Goal: Contribute content: Add original content to the website for others to see

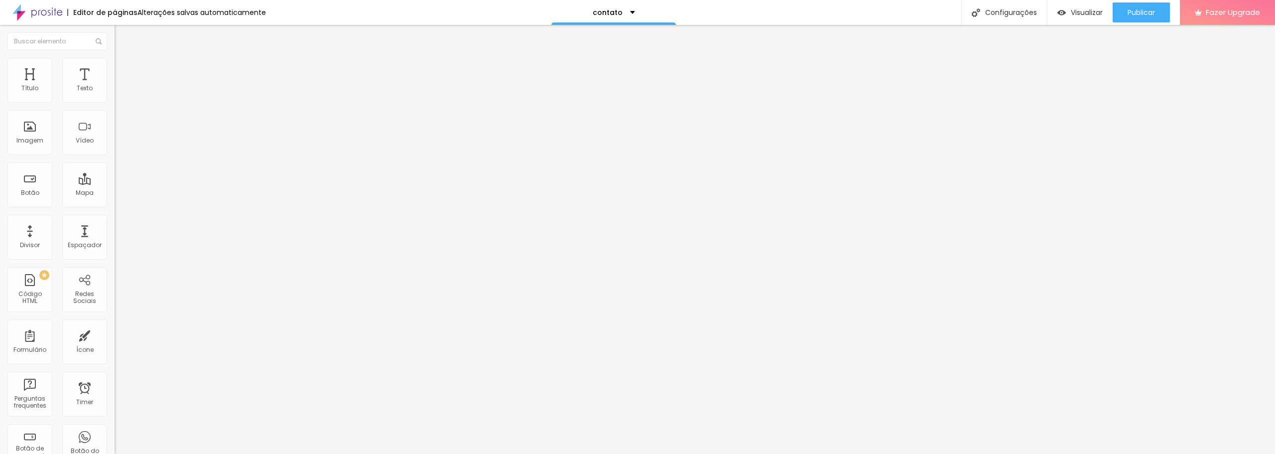
click at [115, 85] on div "Adicionar imagem" at bounding box center [172, 81] width 115 height 7
click at [115, 86] on span "Adicionar imagem" at bounding box center [147, 81] width 64 height 8
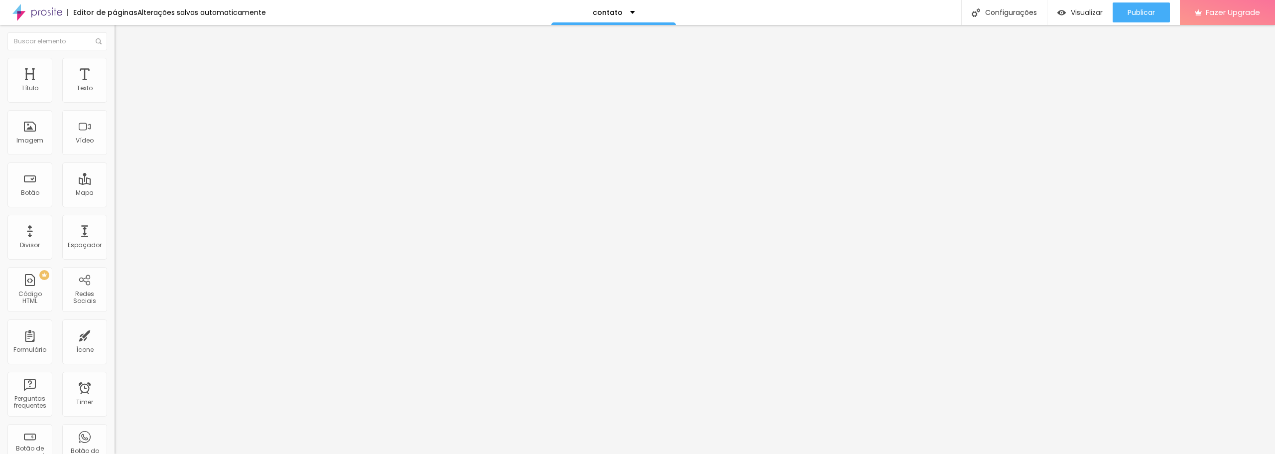
click at [115, 156] on span "Original" at bounding box center [127, 151] width 24 height 8
click at [139, 162] on span "16:9" at bounding box center [144, 157] width 11 height 8
click at [124, 69] on span "Avançado" at bounding box center [140, 64] width 33 height 8
click at [115, 60] on img at bounding box center [119, 62] width 9 height 9
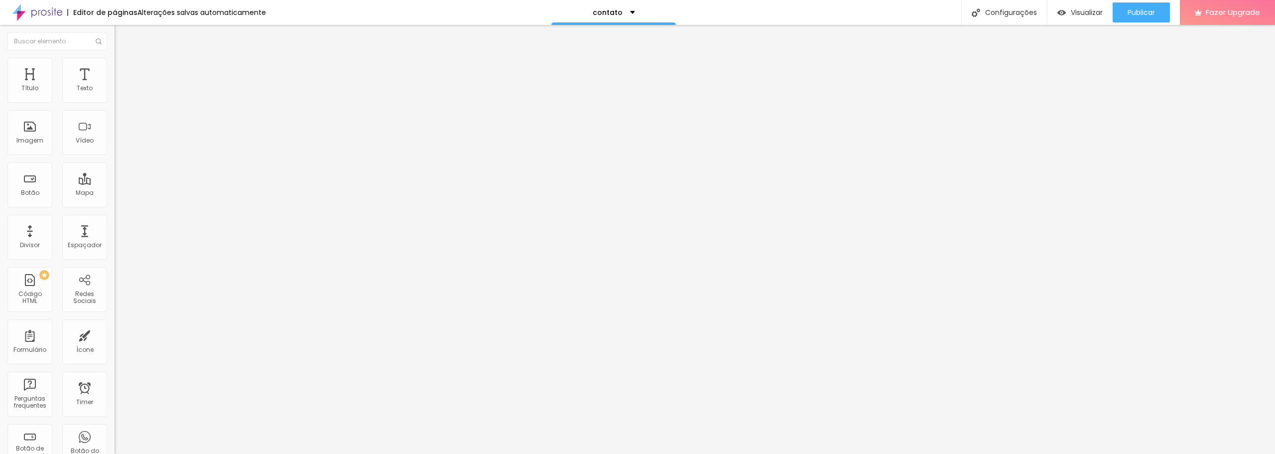
click at [124, 59] on span "Estilo" at bounding box center [131, 54] width 15 height 8
click at [119, 93] on icon "button" at bounding box center [122, 90] width 6 height 6
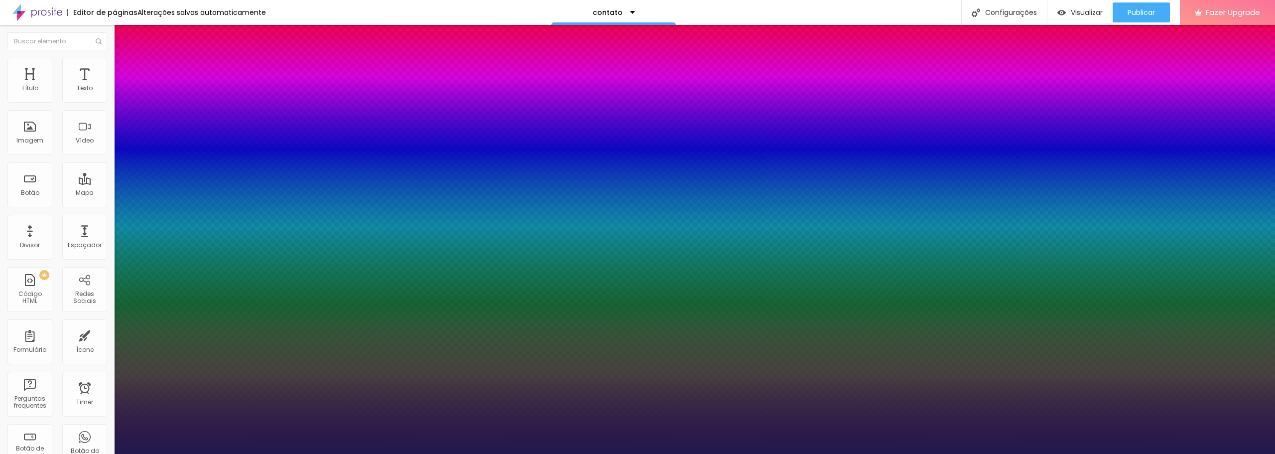
type input "1"
type input "17"
type input "1"
type input "18"
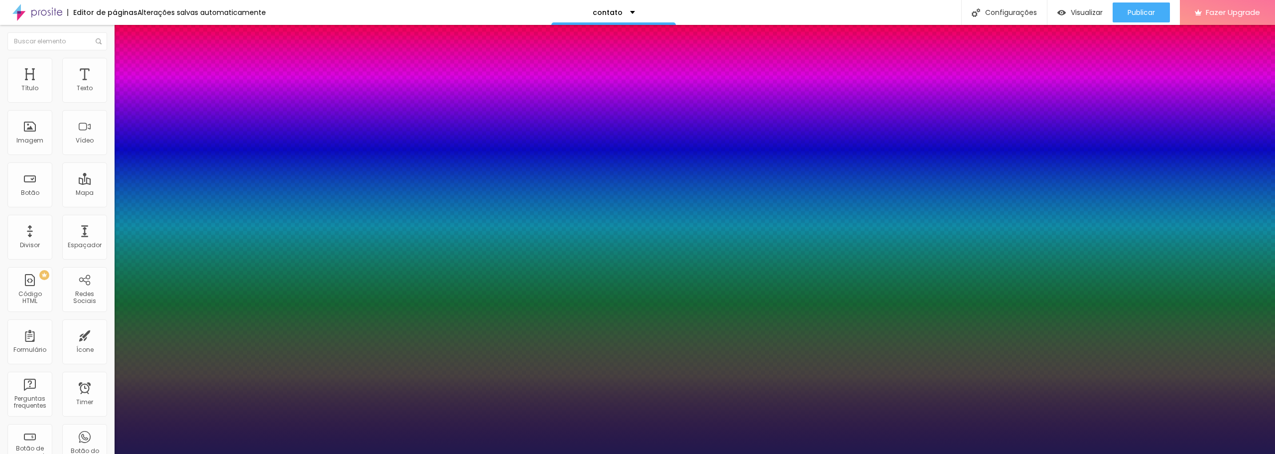
type input "18"
type input "1"
type input "20"
type input "1"
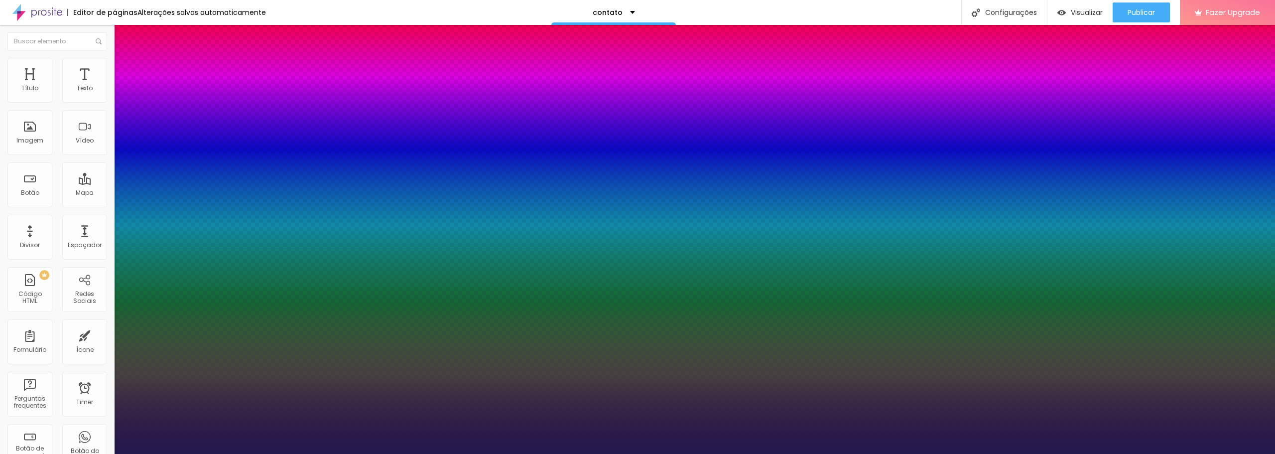
type input "22"
type input "1"
type input "24"
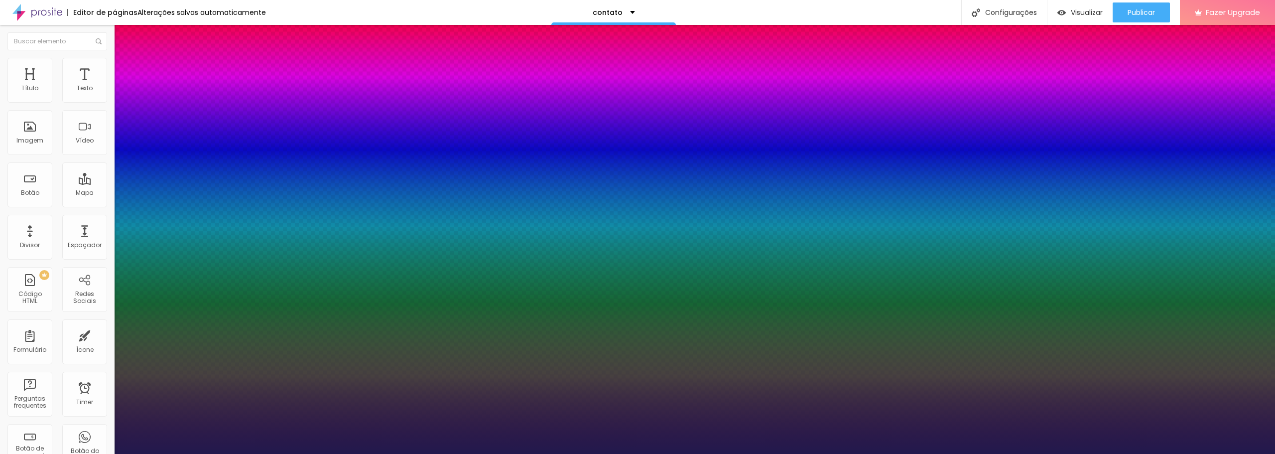
type input "1"
type input "26"
type input "1"
type input "27"
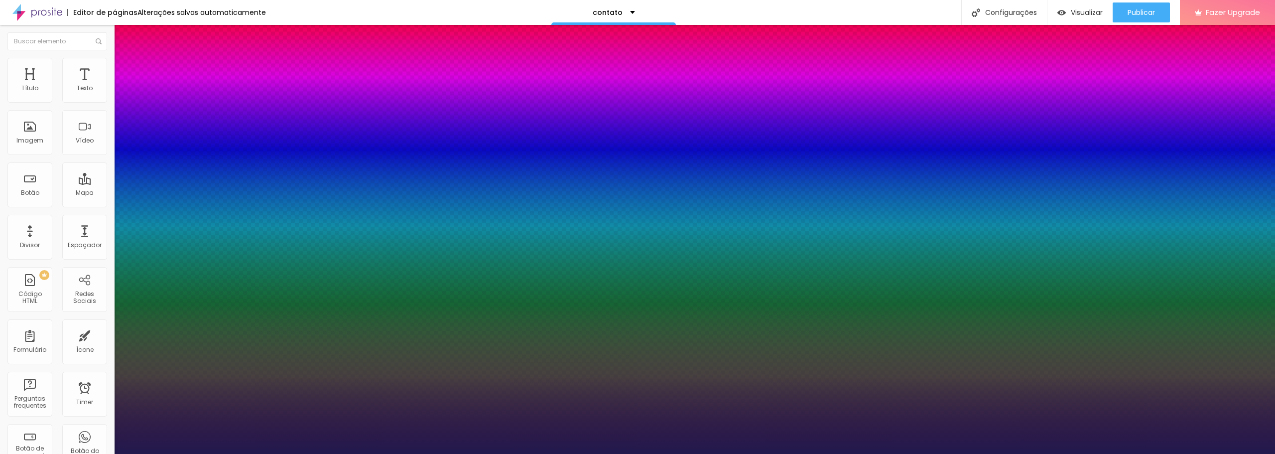
type input "27"
type input "1"
type input "29"
type input "1"
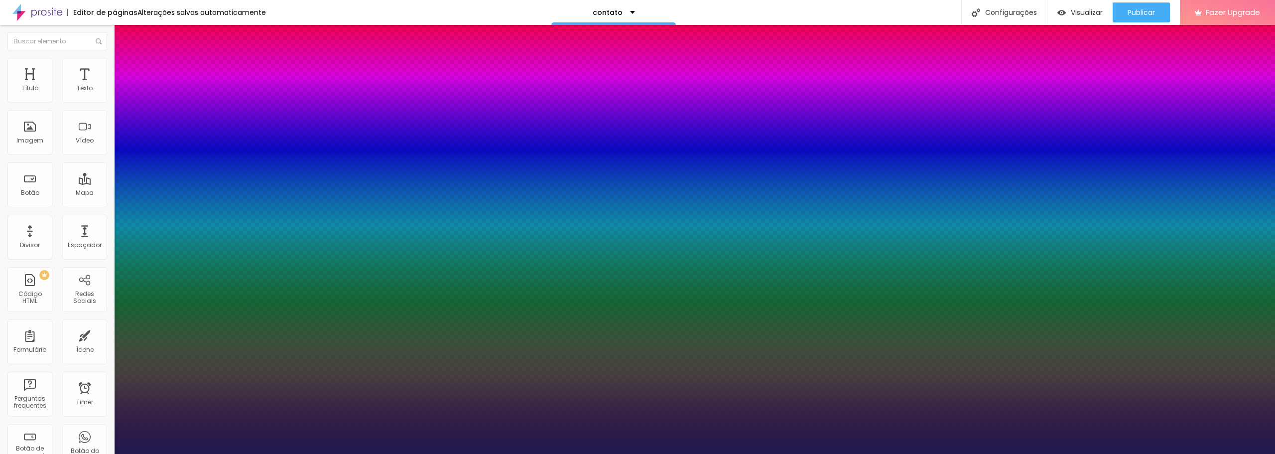
type input "31"
type input "1"
type input "30"
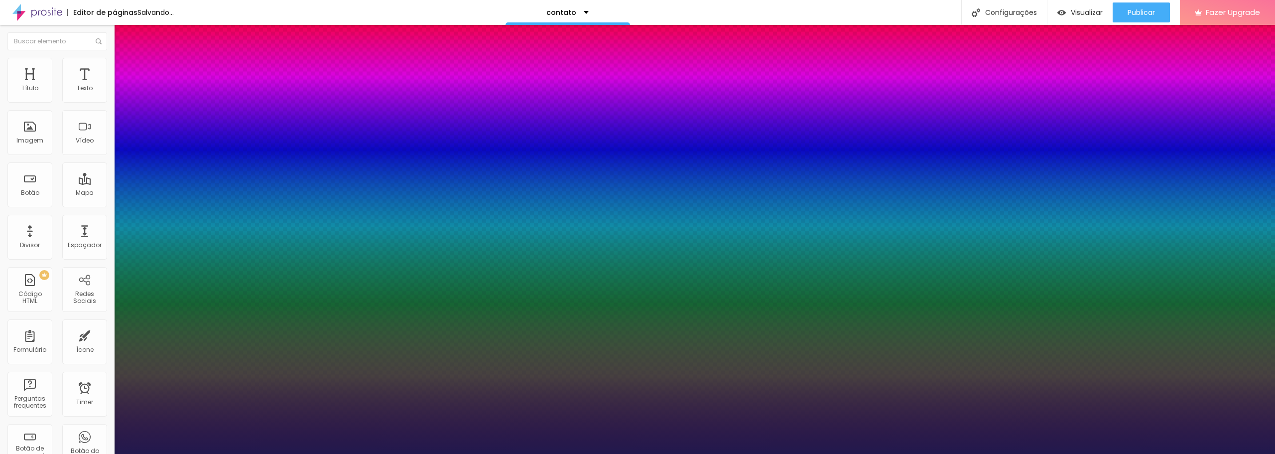
type input "1"
type input "29"
type input "1"
type input "28"
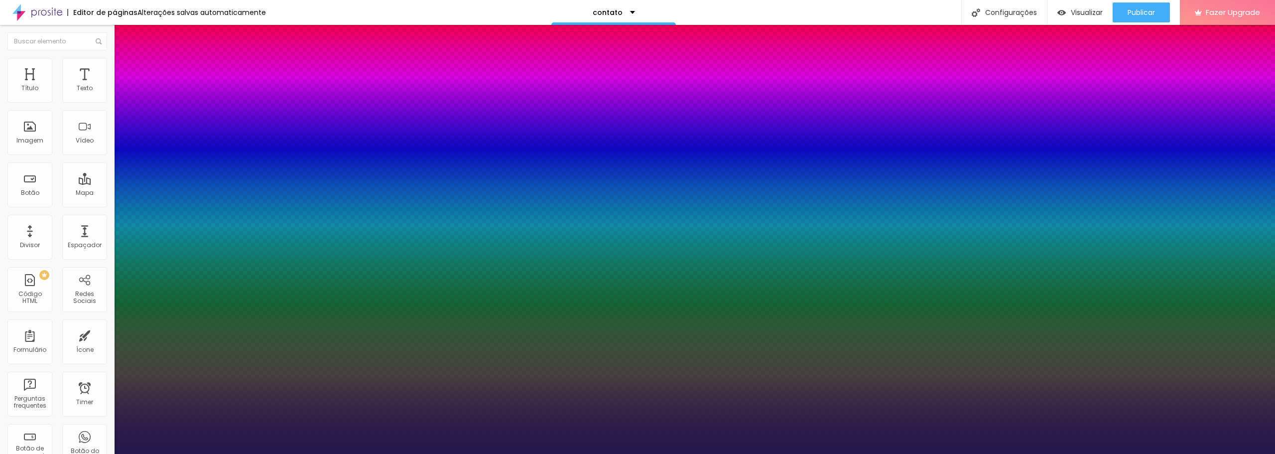
type input "28"
type input "1"
type input "27"
type input "1"
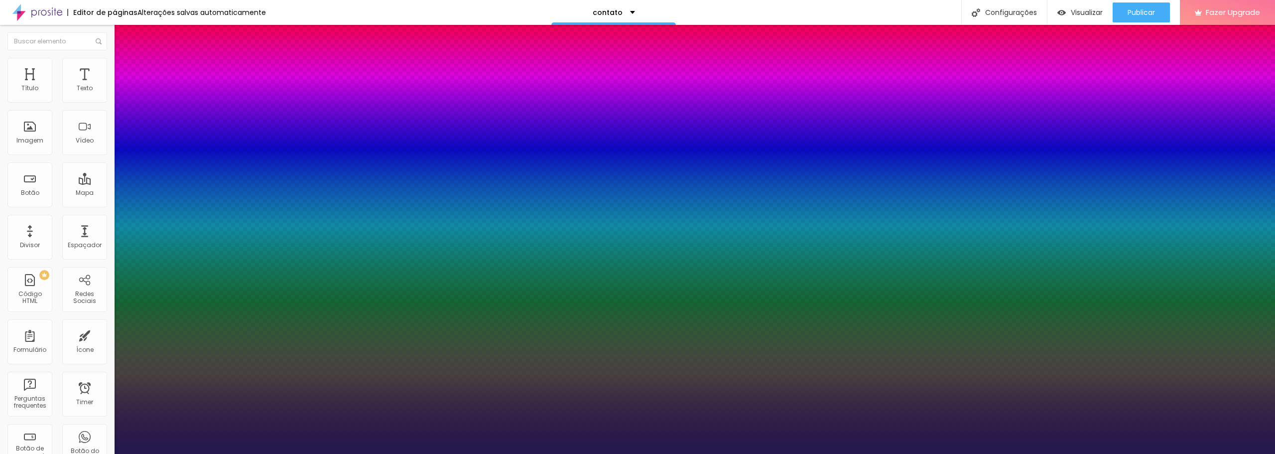
drag, startPoint x: 134, startPoint y: 168, endPoint x: 143, endPoint y: 169, distance: 9.0
type input "27"
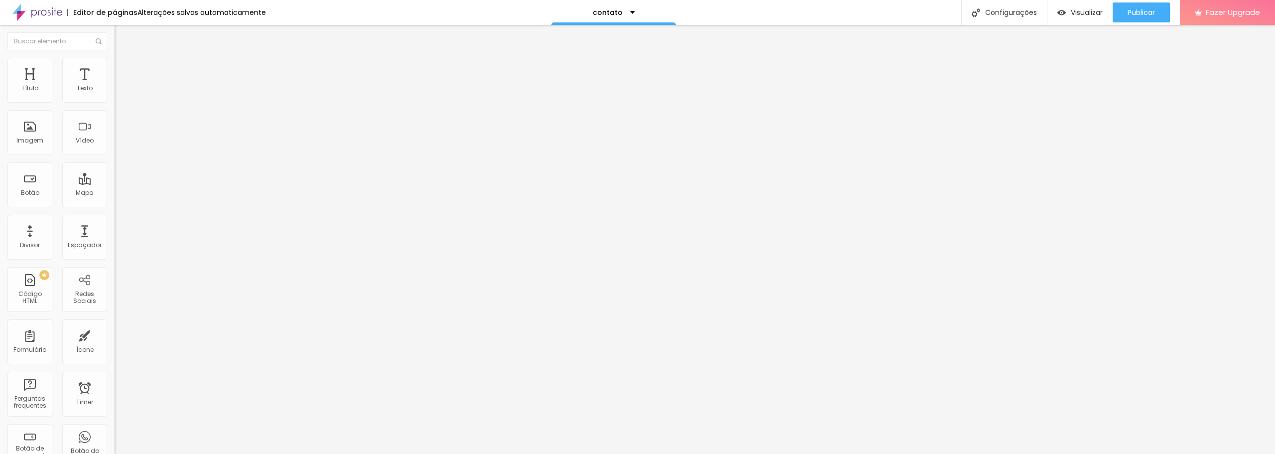
click at [115, 147] on button "button" at bounding box center [122, 142] width 14 height 10
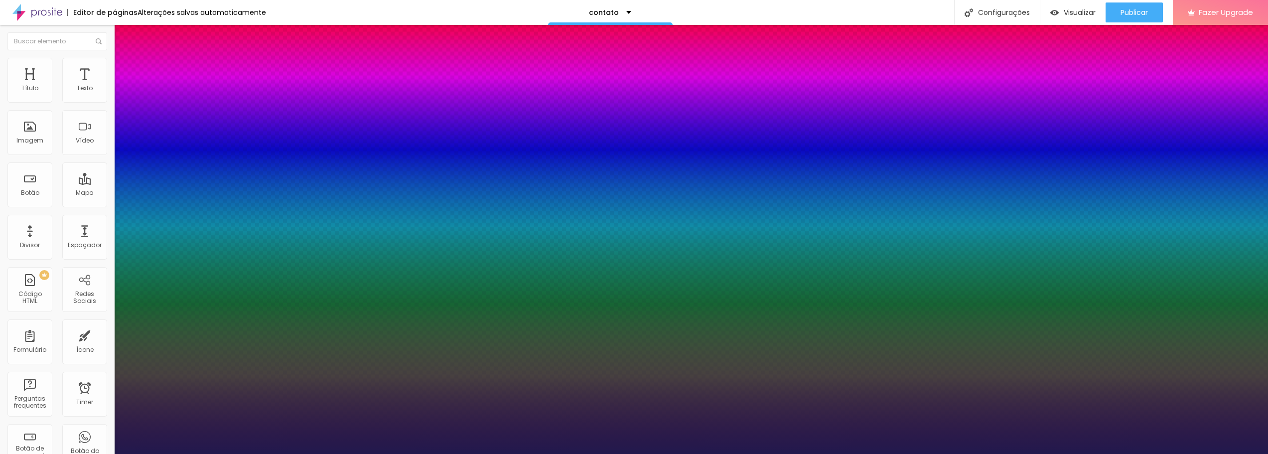
type input "1"
type input "18"
type input "1"
type input "21"
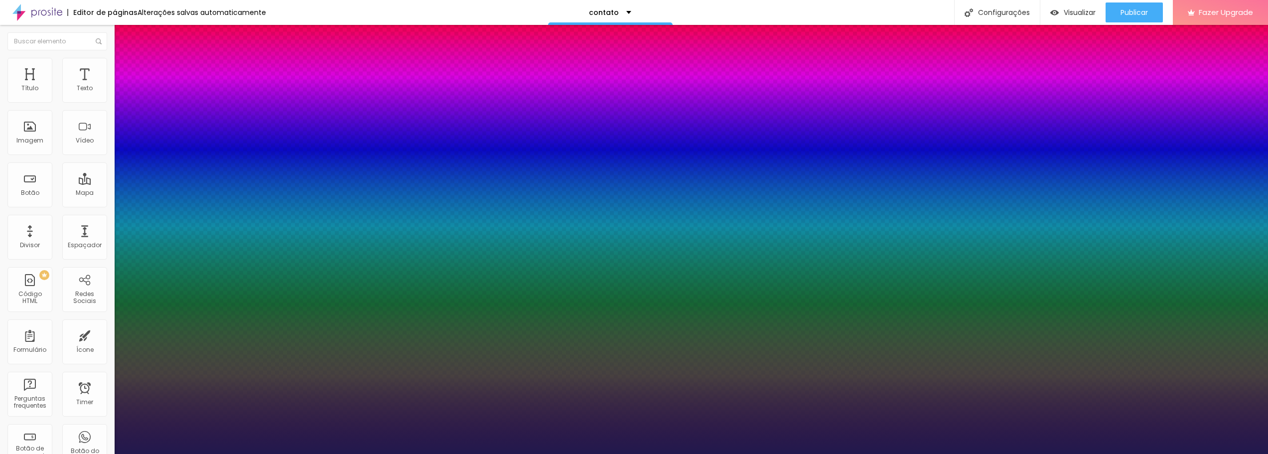
type input "21"
type input "1"
type input "26"
type input "1"
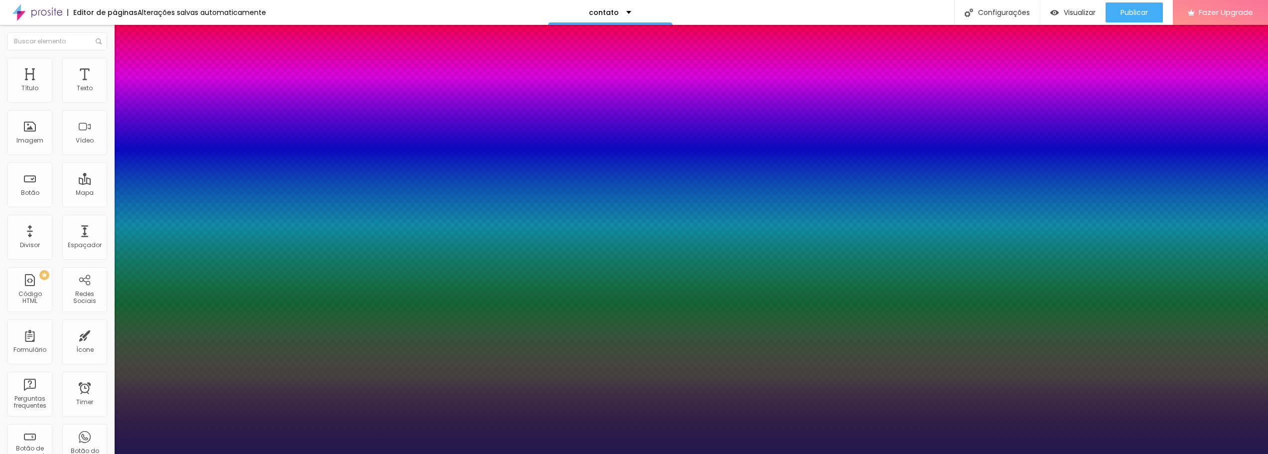
type input "31"
type input "1"
type input "35"
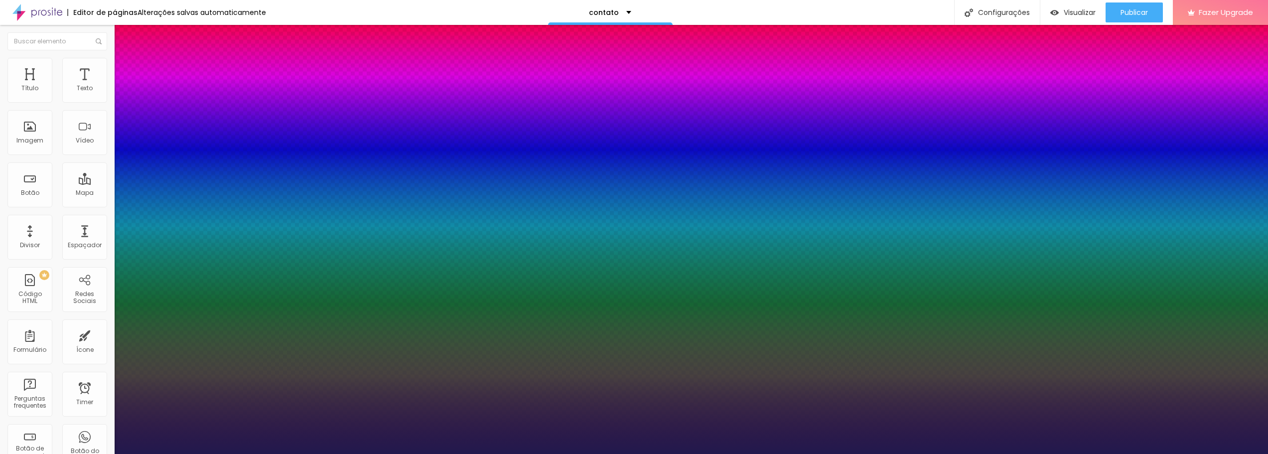
type input "1"
type input "39"
type input "1"
type input "41"
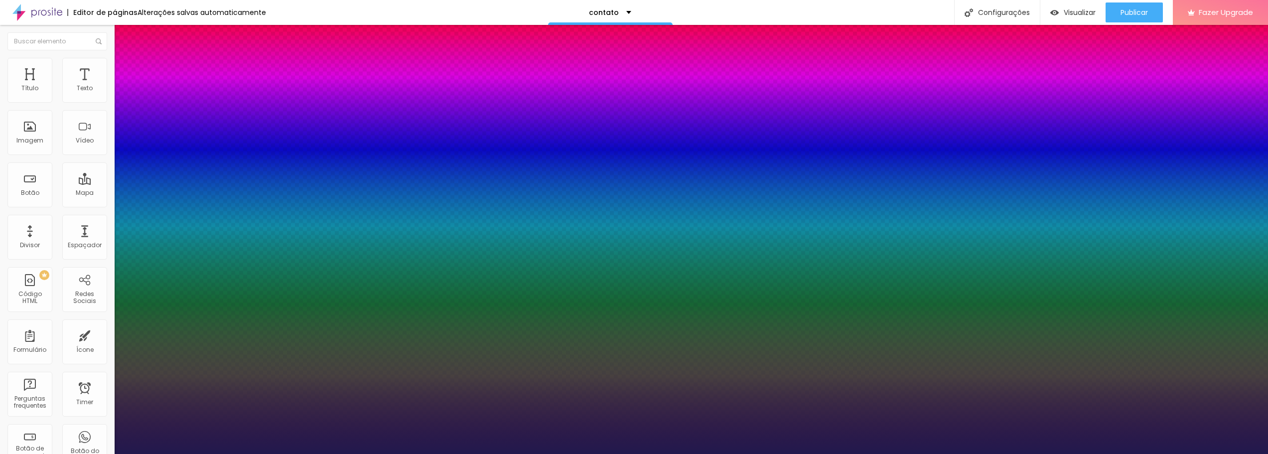
type input "41"
type input "1"
type input "43"
type input "1"
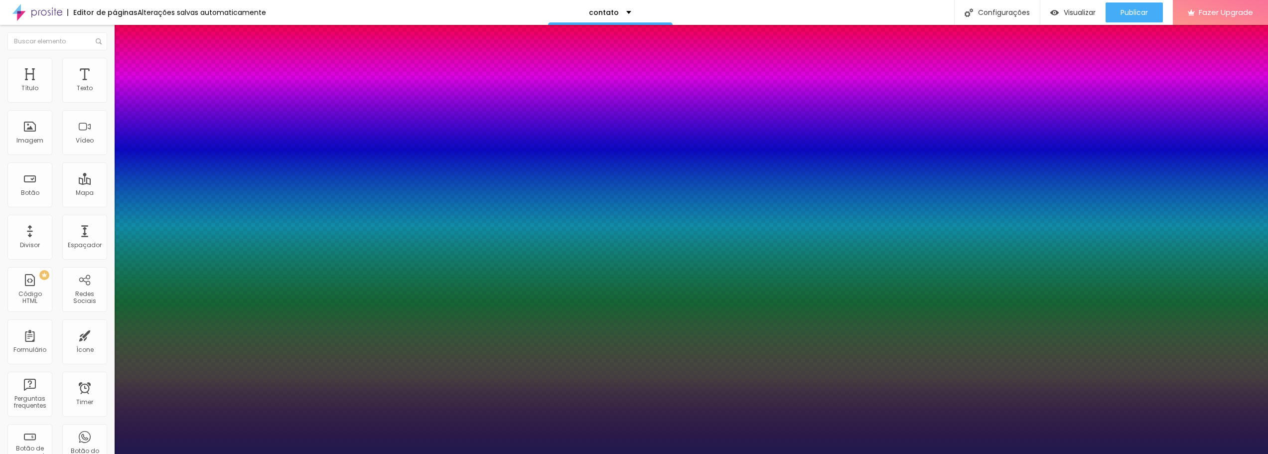
type input "44"
type input "1"
type input "43"
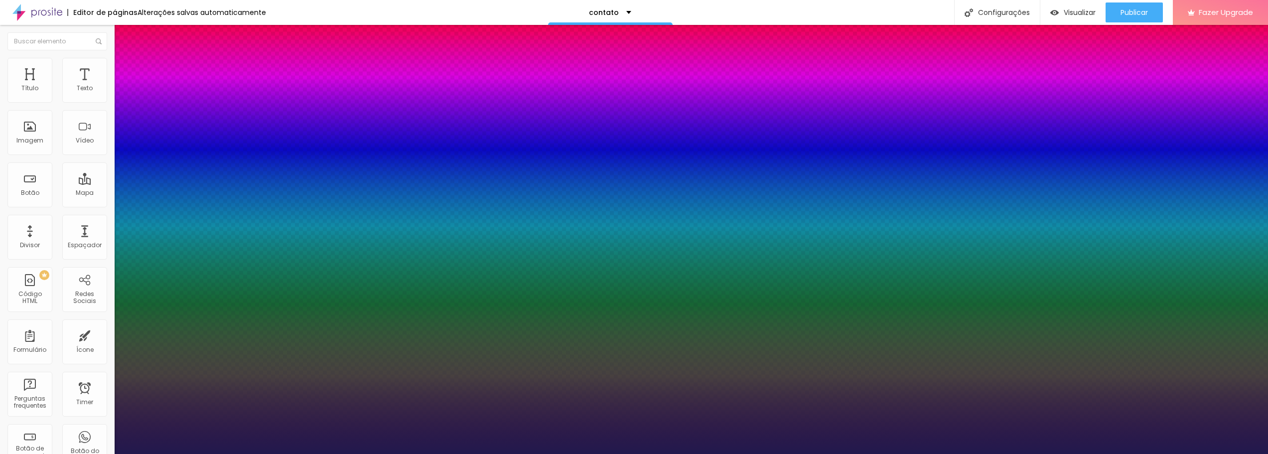
type input "1"
type input "42"
type input "1"
type input "41"
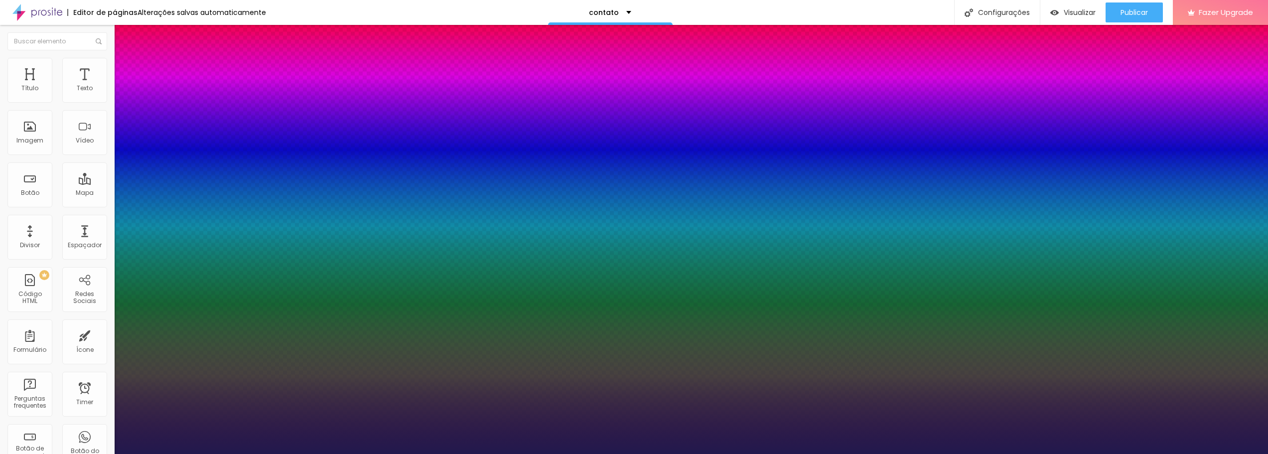
type input "41"
type input "1"
type input "40"
type input "1"
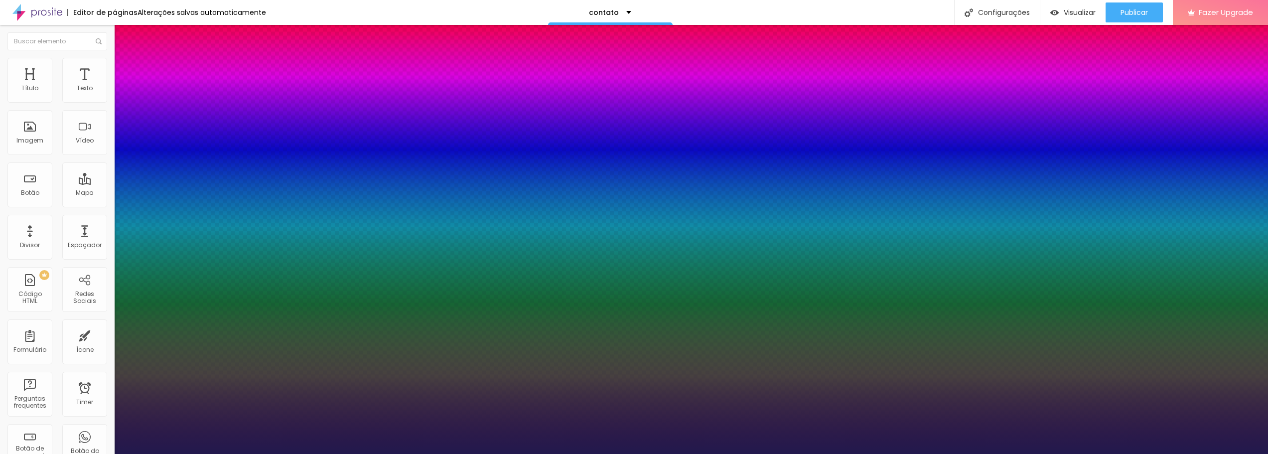
type input "39"
type input "1"
drag, startPoint x: 134, startPoint y: 282, endPoint x: 152, endPoint y: 285, distance: 18.6
type input "39"
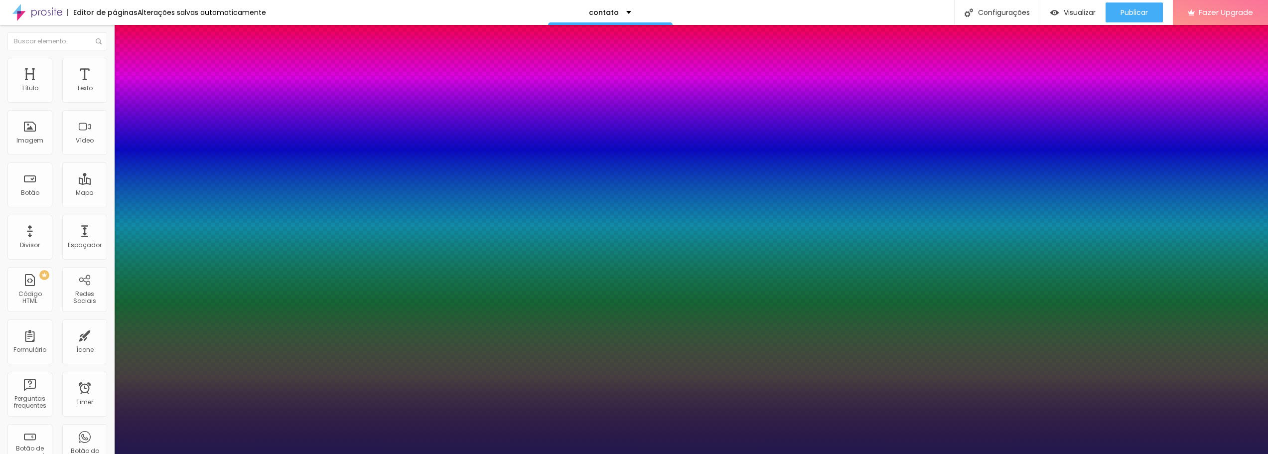
type input "1"
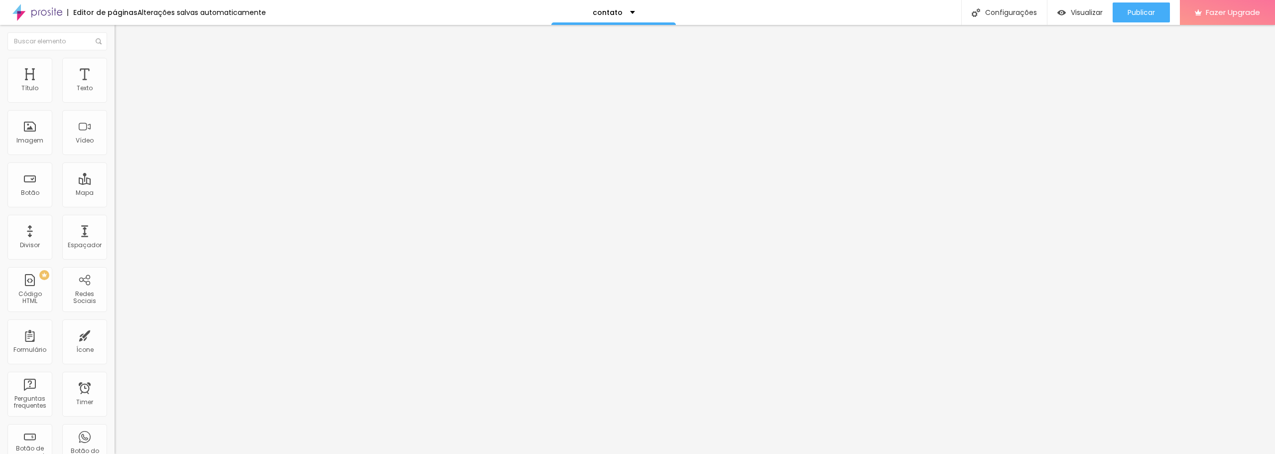
click at [122, 35] on img "button" at bounding box center [126, 36] width 8 height 8
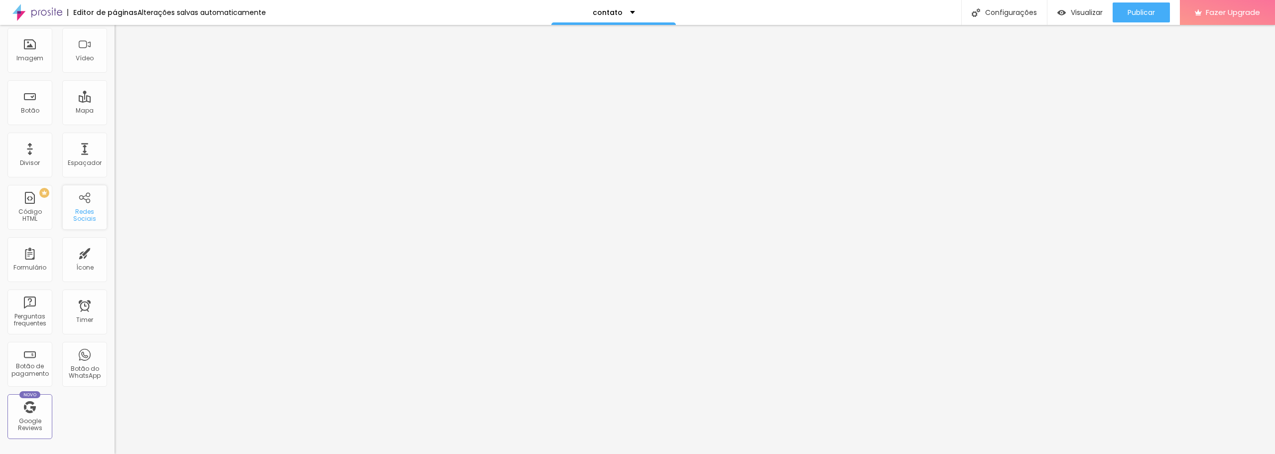
scroll to position [100, 0]
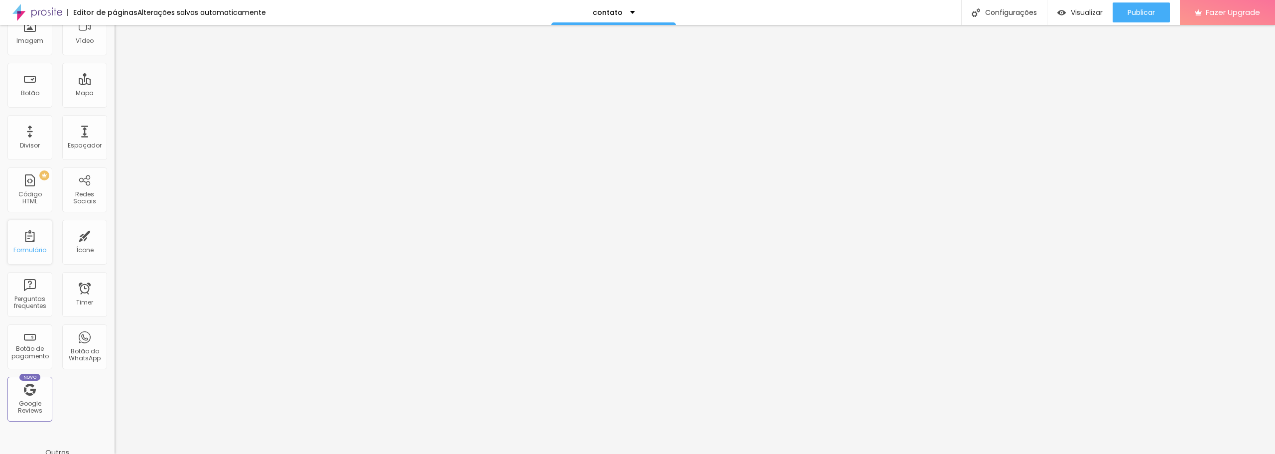
click at [32, 250] on div "Formulário" at bounding box center [29, 250] width 33 height 7
click at [122, 33] on img "button" at bounding box center [126, 36] width 8 height 8
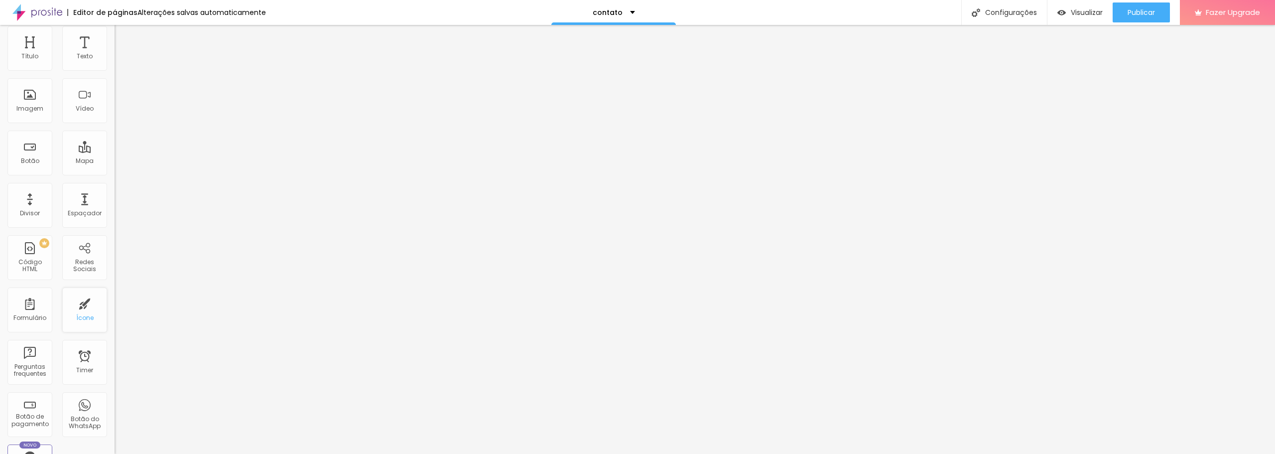
scroll to position [50, 0]
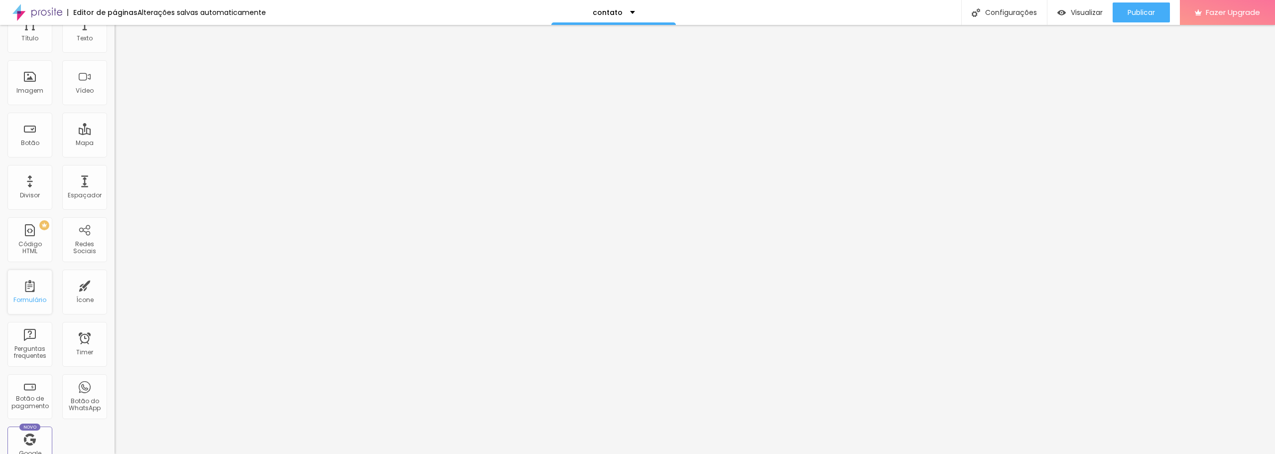
click at [28, 301] on div "Formulário" at bounding box center [29, 299] width 33 height 7
click at [121, 108] on div "Formulário PC 03 erros ao contratar fotografo [PERSON_NAME]" at bounding box center [172, 101] width 102 height 27
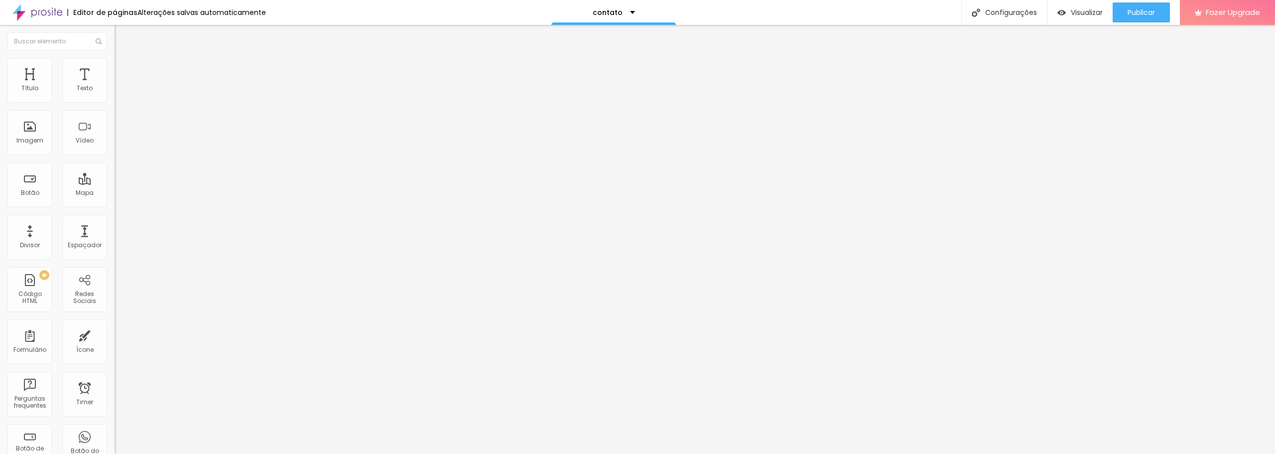
click at [115, 101] on div "PC casamento" at bounding box center [172, 92] width 115 height 17
click at [121, 97] on div "Gestante" at bounding box center [172, 92] width 102 height 9
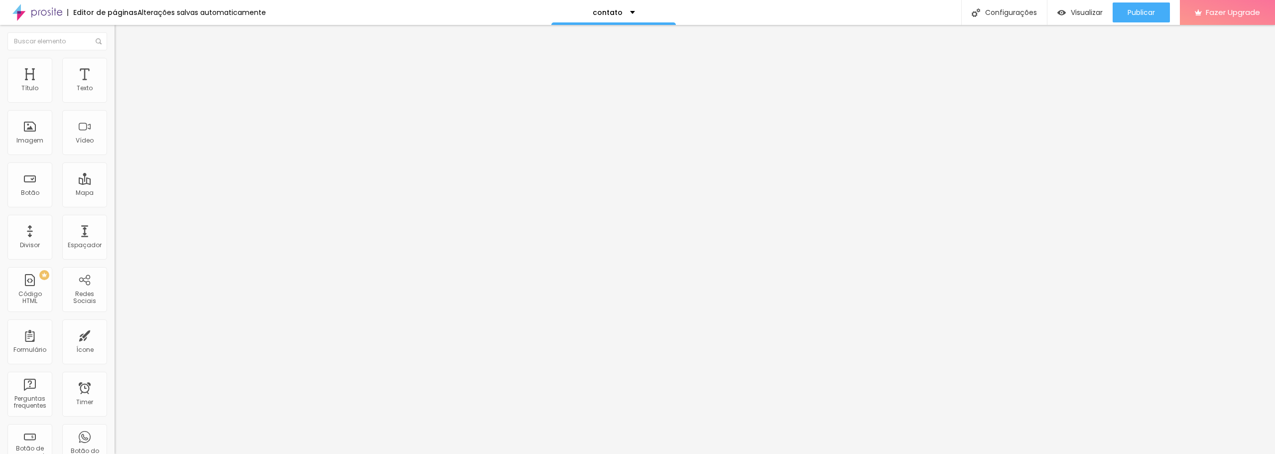
drag, startPoint x: 556, startPoint y: 232, endPoint x: 554, endPoint y: 261, distance: 29.0
drag, startPoint x: 473, startPoint y: 233, endPoint x: 477, endPoint y: 265, distance: 33.1
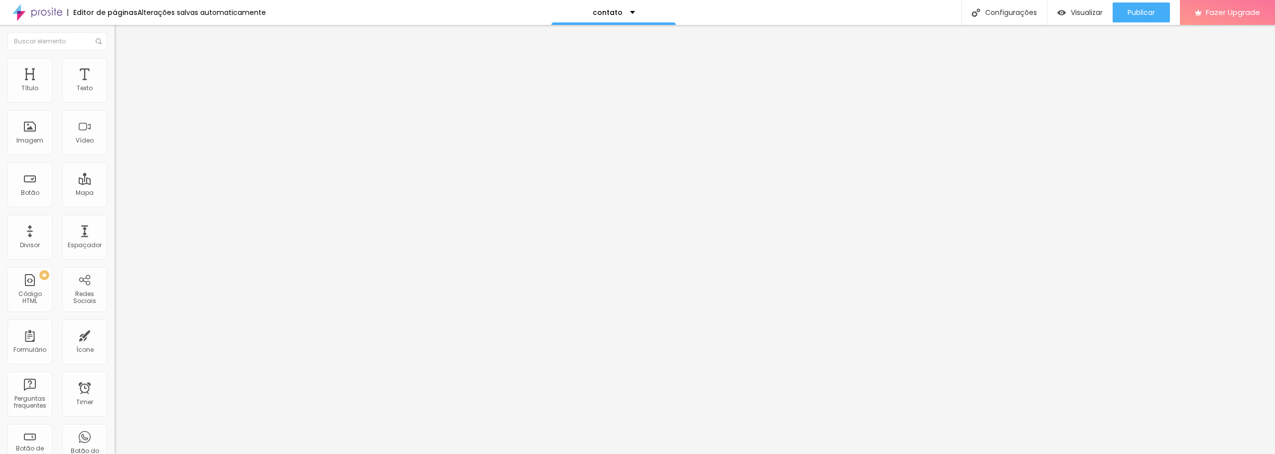
drag, startPoint x: 569, startPoint y: 339, endPoint x: 472, endPoint y: 339, distance: 97.6
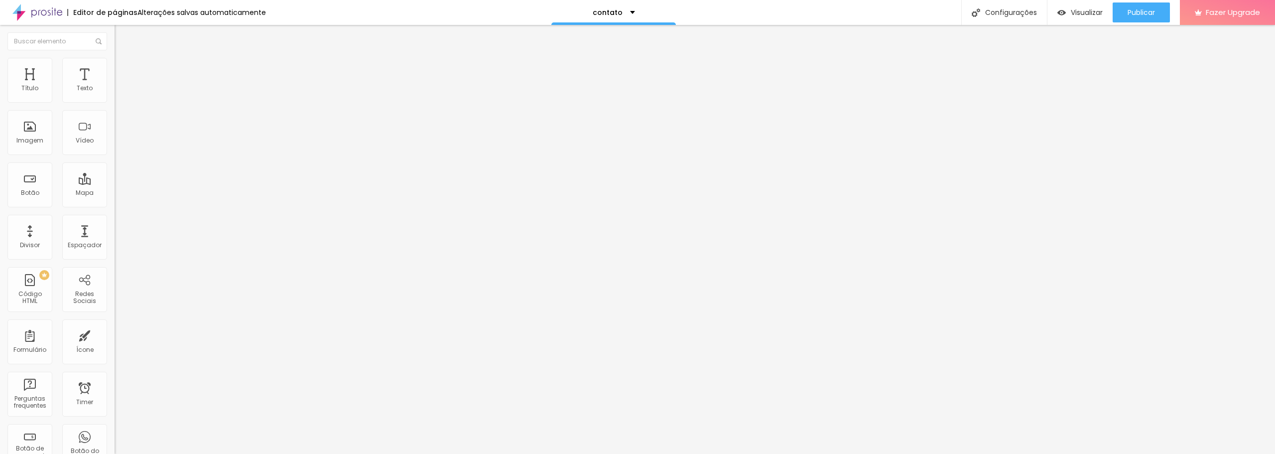
type input "Whats"
drag, startPoint x: 471, startPoint y: 264, endPoint x: 471, endPoint y: 196, distance: 68.2
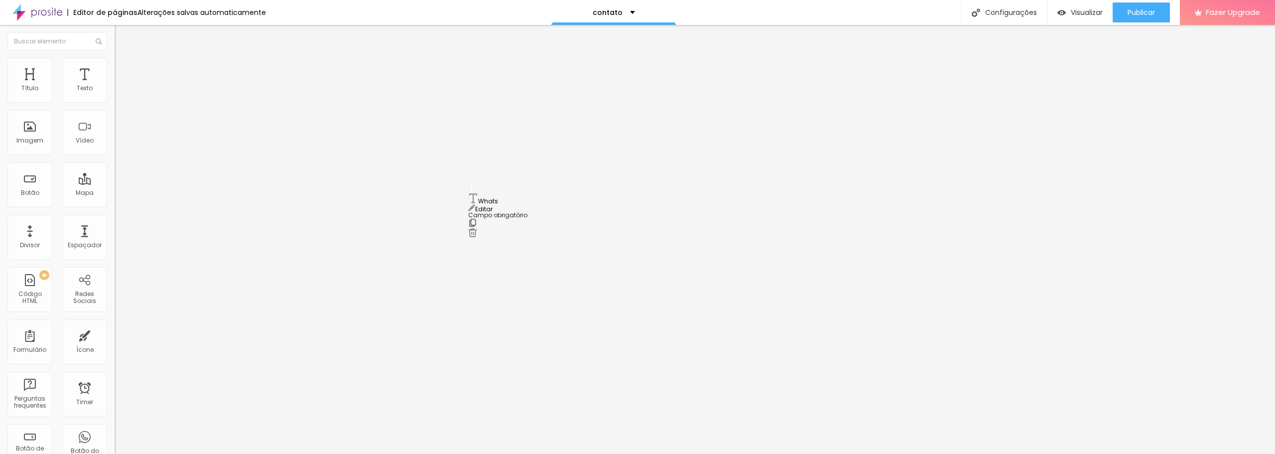
drag, startPoint x: 557, startPoint y: 97, endPoint x: 458, endPoint y: 96, distance: 99.1
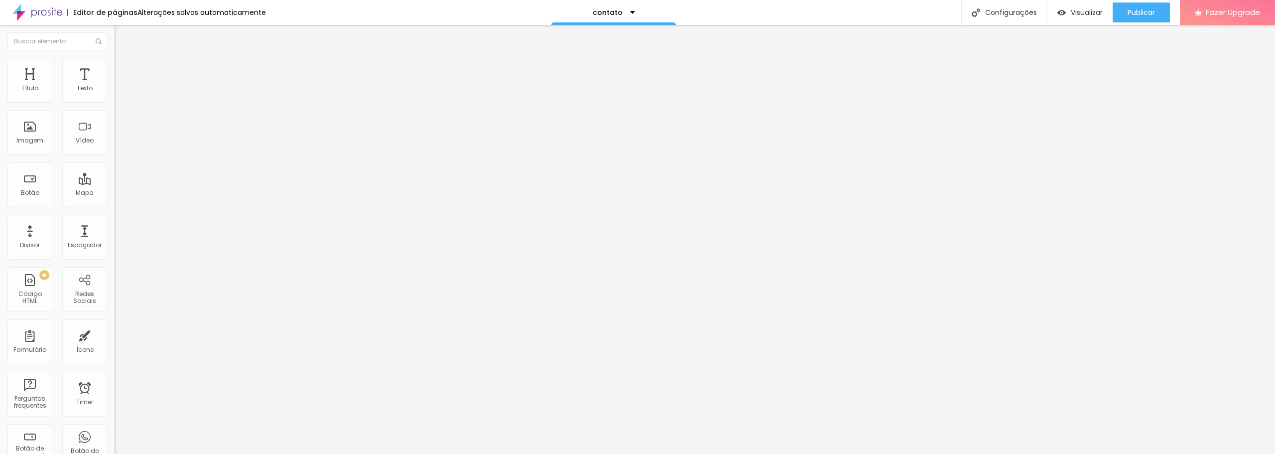
type input "Contato"
drag, startPoint x: 558, startPoint y: 307, endPoint x: 486, endPoint y: 307, distance: 72.2
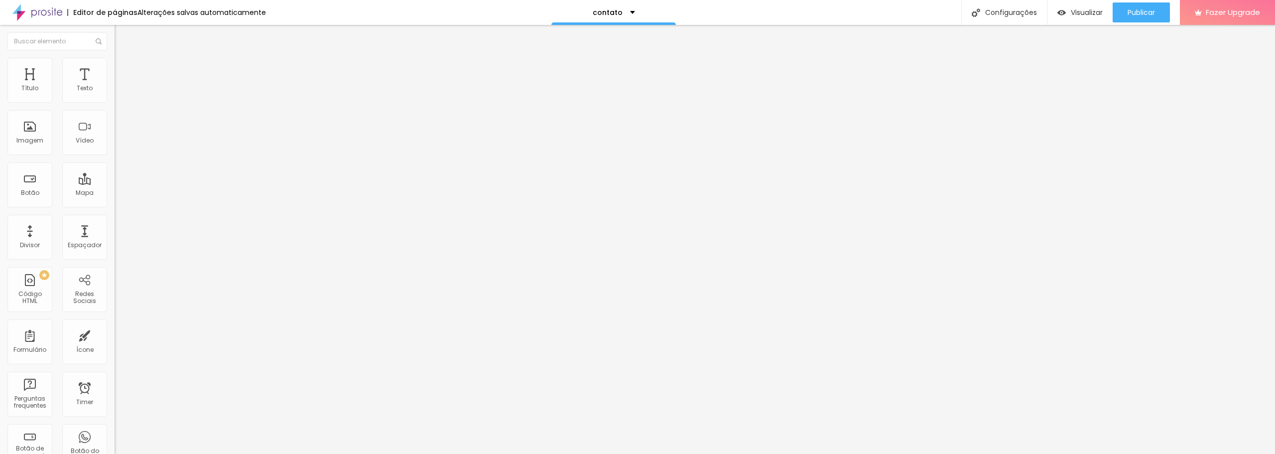
type input "Data do Evento"
click at [1136, 17] on div "Publicar" at bounding box center [1141, 12] width 27 height 20
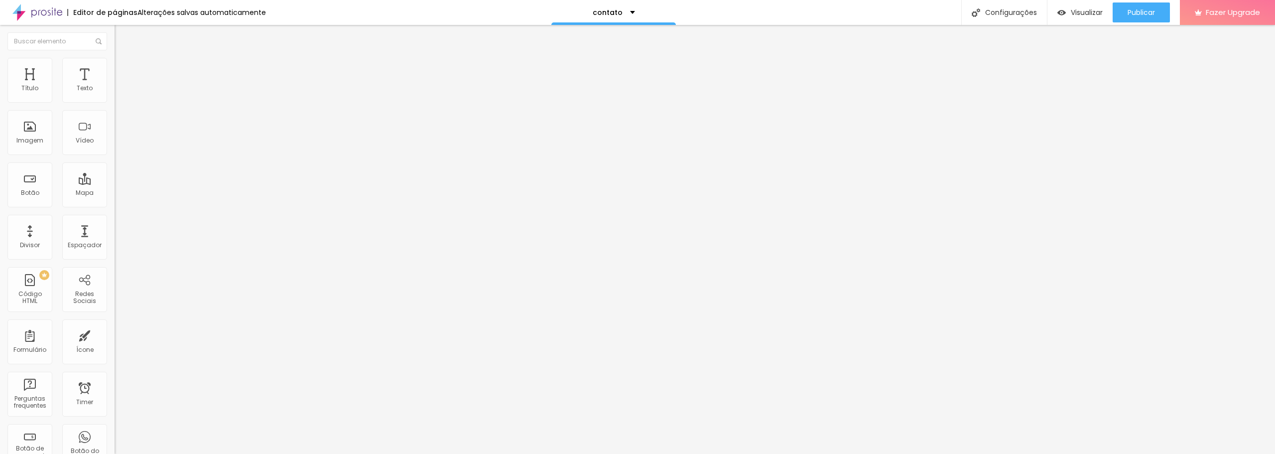
click at [115, 102] on input "[PHONE_NUMBER]" at bounding box center [175, 97] width 120 height 10
type input "5"
type input "[PHONE_NUMBER]"
click at [1234, 14] on span "Fazer Upgrade" at bounding box center [1233, 12] width 54 height 8
click at [1132, 18] on div "Publicar" at bounding box center [1141, 12] width 27 height 20
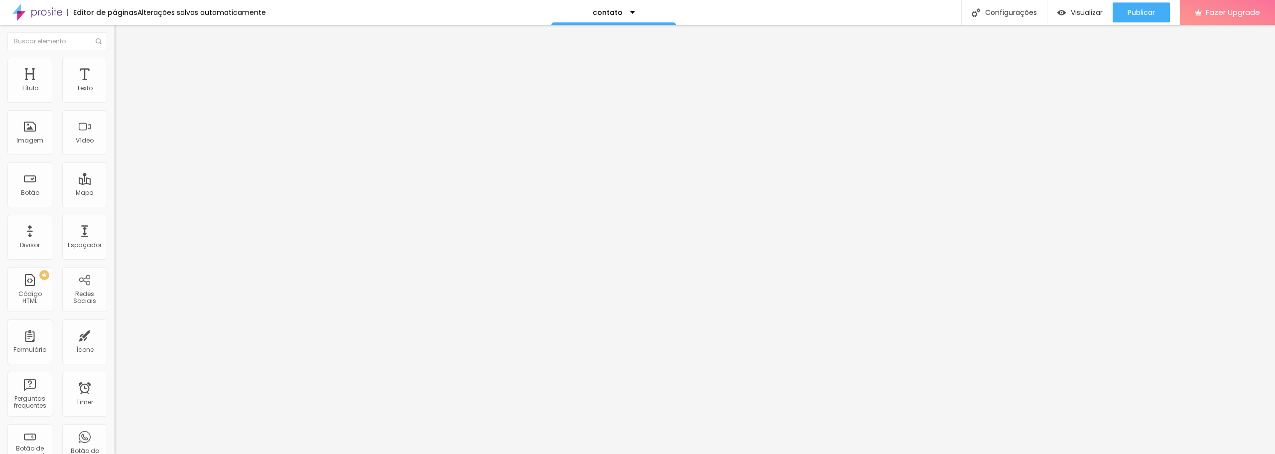
click at [122, 38] on img "button" at bounding box center [126, 36] width 8 height 8
click at [115, 94] on input "Click me" at bounding box center [175, 89] width 120 height 10
drag, startPoint x: 66, startPoint y: 112, endPoint x: 5, endPoint y: 113, distance: 60.3
click at [115, 113] on div "Texto Click me Alinhamento [GEOGRAPHIC_DATA] Link URL https:// Abrir em uma nov…" at bounding box center [172, 150] width 115 height 145
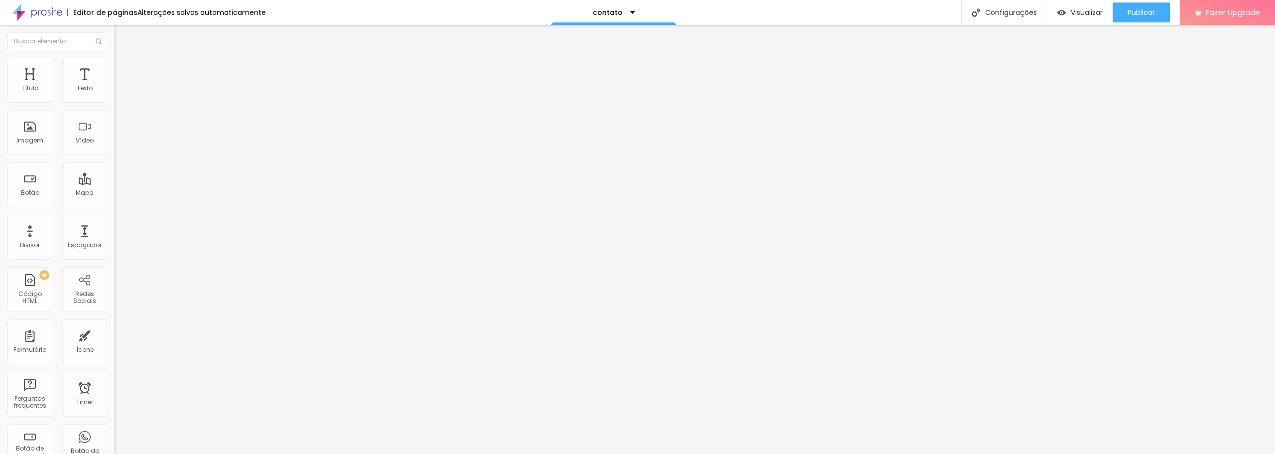
type input "SOLICITE AQUI NOSSA PROPOSTA"
click at [115, 204] on input "https://" at bounding box center [175, 200] width 120 height 10
drag, startPoint x: 83, startPoint y: 204, endPoint x: 5, endPoint y: 208, distance: 77.8
click at [115, 208] on div "Texto SOLICITE AQUI NOSSA PROPOSTA Alinhamento Tamanho Normal Pequeno Normal Gr…" at bounding box center [172, 150] width 115 height 145
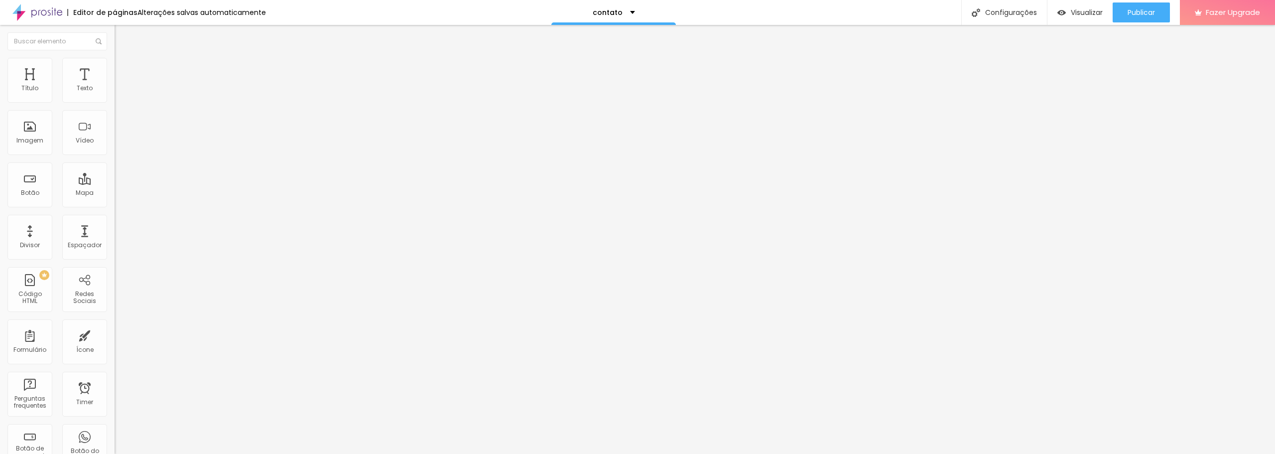
paste input "[DOMAIN_NAME][URL]"
type input "[URL][DOMAIN_NAME]"
click at [115, 223] on div "Abrir em uma nova aba" at bounding box center [172, 220] width 115 height 5
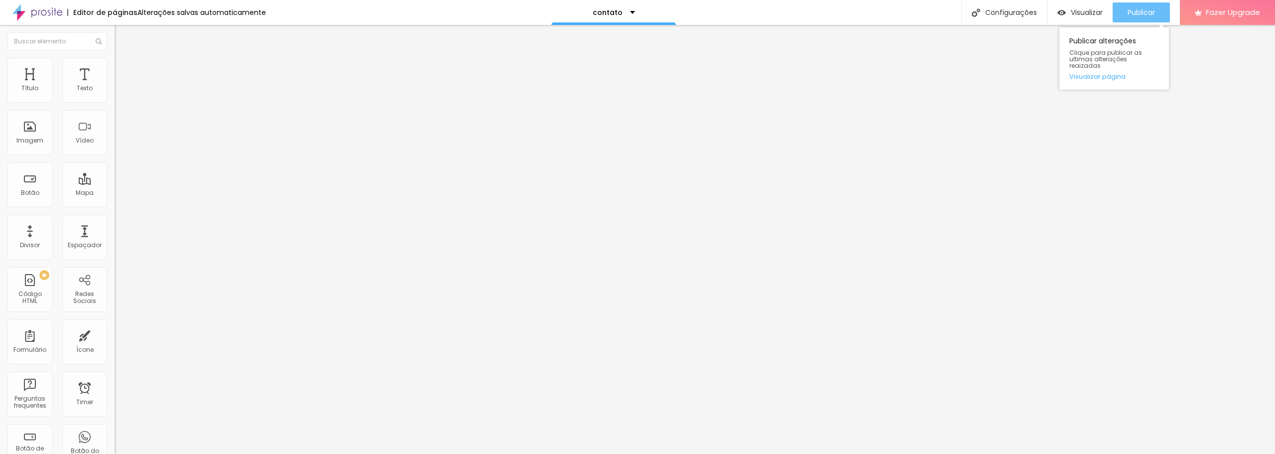
click at [1137, 14] on span "Publicar" at bounding box center [1141, 12] width 27 height 8
click at [115, 155] on div "Texto SOLICITE AQUI NOSSA PROPOSTA Alinhamento Tamanho Normal Pequeno Normal Gr…" at bounding box center [172, 153] width 115 height 151
click at [115, 156] on span "Normal" at bounding box center [126, 152] width 22 height 8
click at [115, 178] on span "Grande" at bounding box center [126, 174] width 23 height 8
click at [1133, 10] on span "Publicar" at bounding box center [1141, 12] width 27 height 8
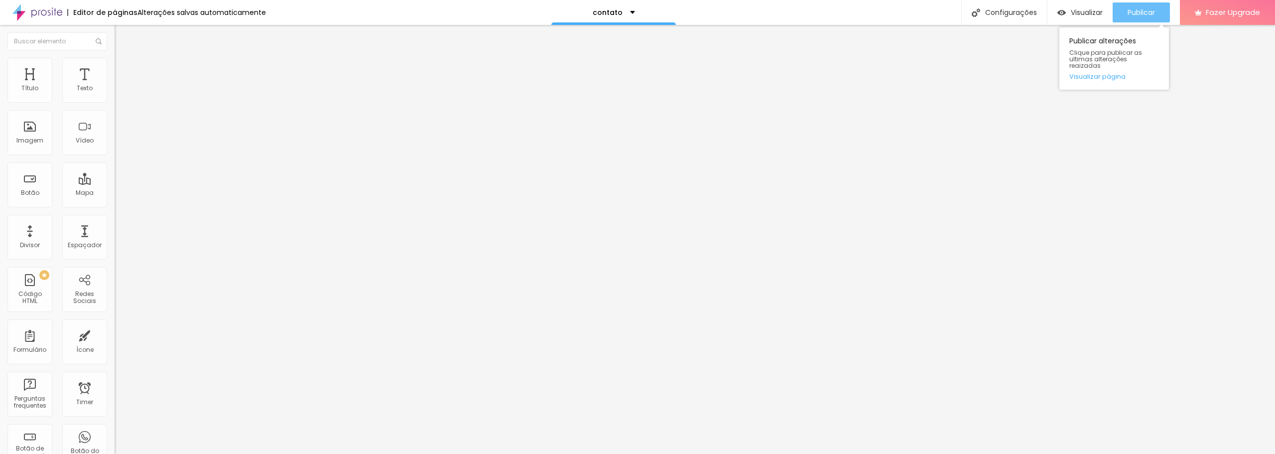
click at [1151, 10] on span "Publicar" at bounding box center [1141, 12] width 27 height 8
click at [1136, 20] on div "Publicar" at bounding box center [1141, 12] width 27 height 20
